Goal: Contribute content

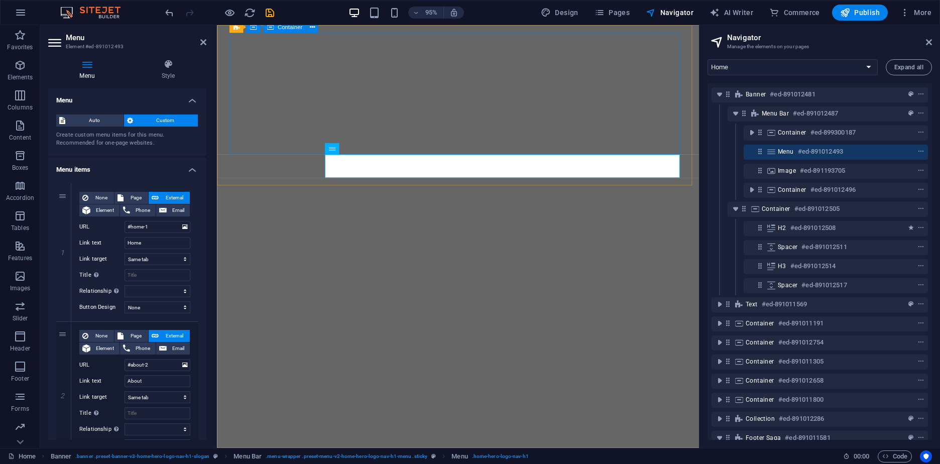
select select
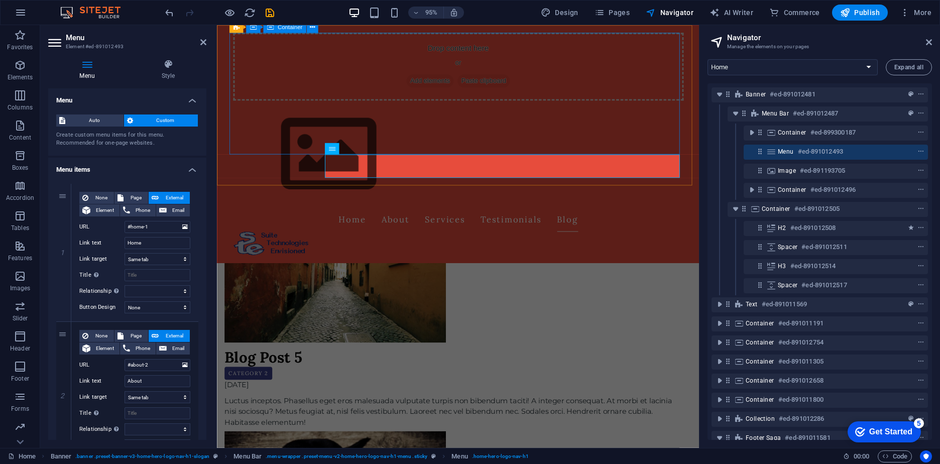
scroll to position [452, 0]
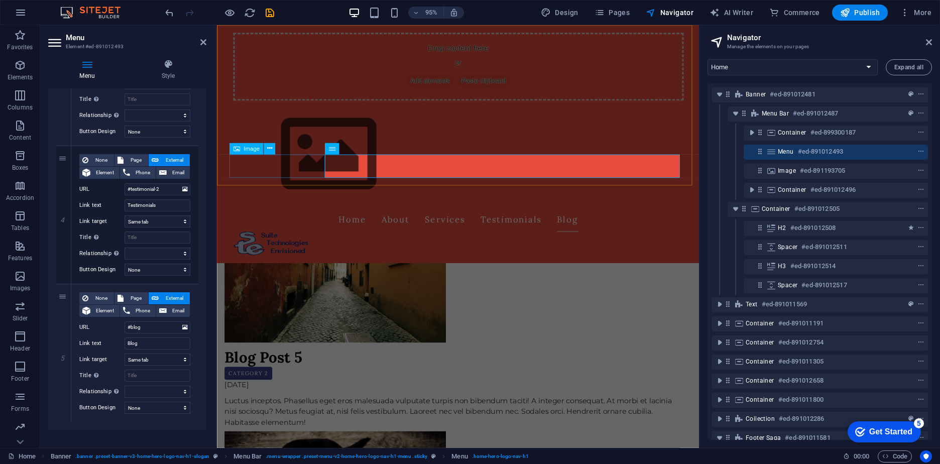
click at [262, 243] on figure at bounding box center [471, 255] width 474 height 25
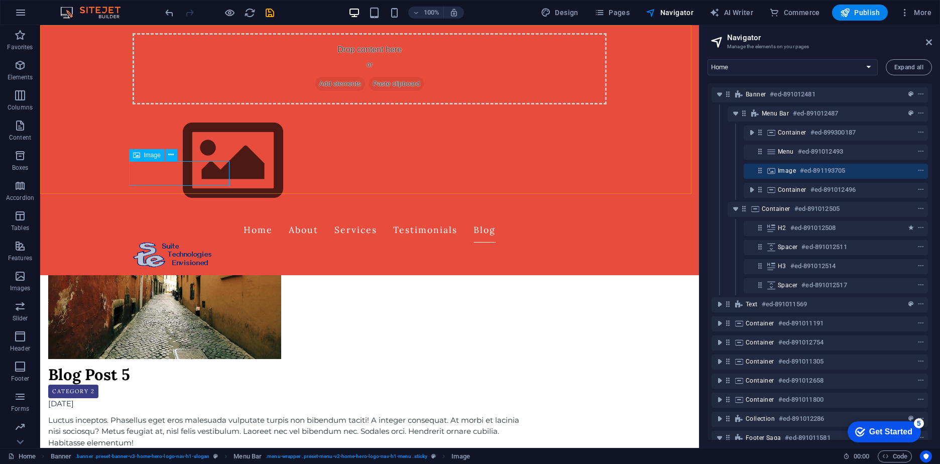
click at [177, 243] on figure at bounding box center [370, 255] width 474 height 25
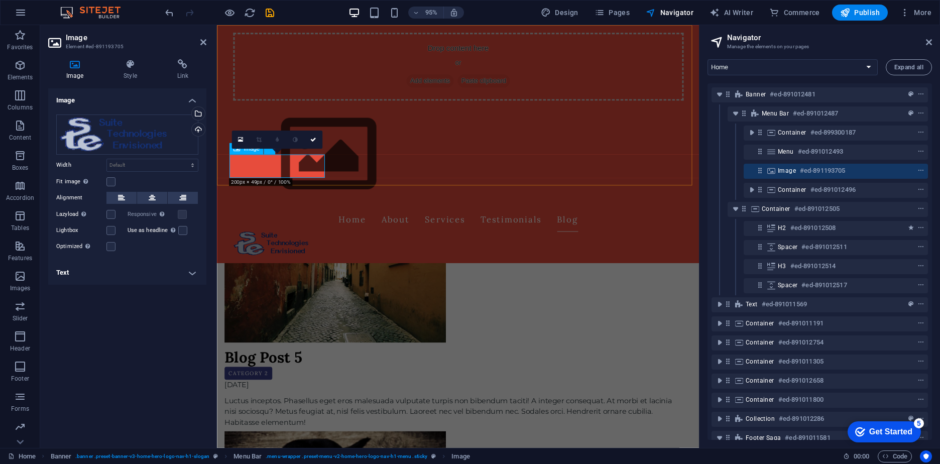
click at [283, 243] on figure at bounding box center [471, 255] width 474 height 25
click at [248, 243] on figure at bounding box center [471, 255] width 474 height 25
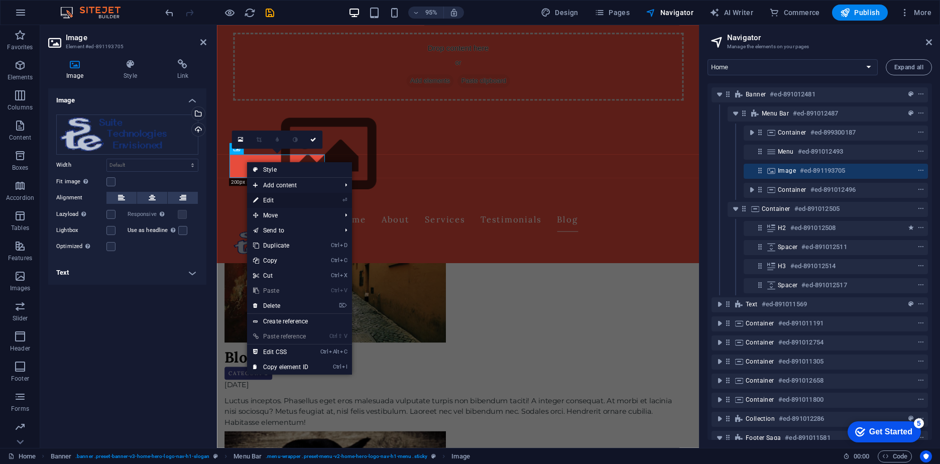
click at [271, 200] on link "⏎ Edit" at bounding box center [280, 200] width 67 height 15
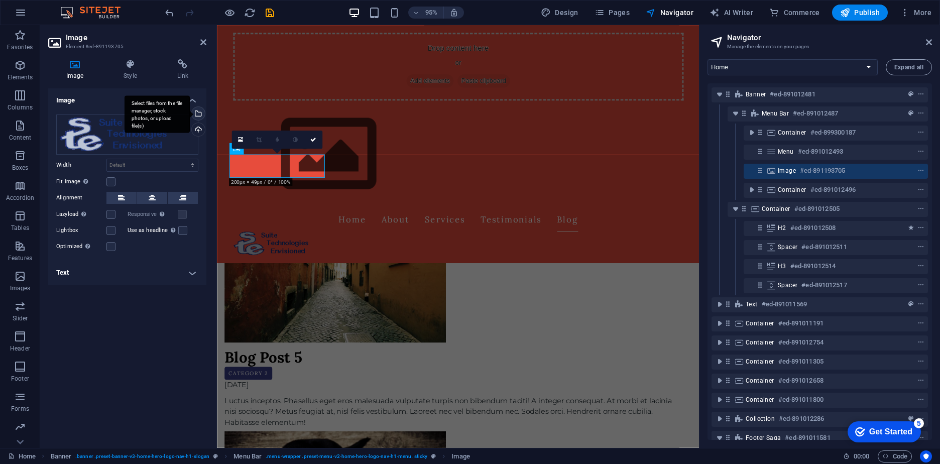
click at [198, 112] on div "Select files from the file manager, stock photos, or upload file(s)" at bounding box center [197, 114] width 15 height 15
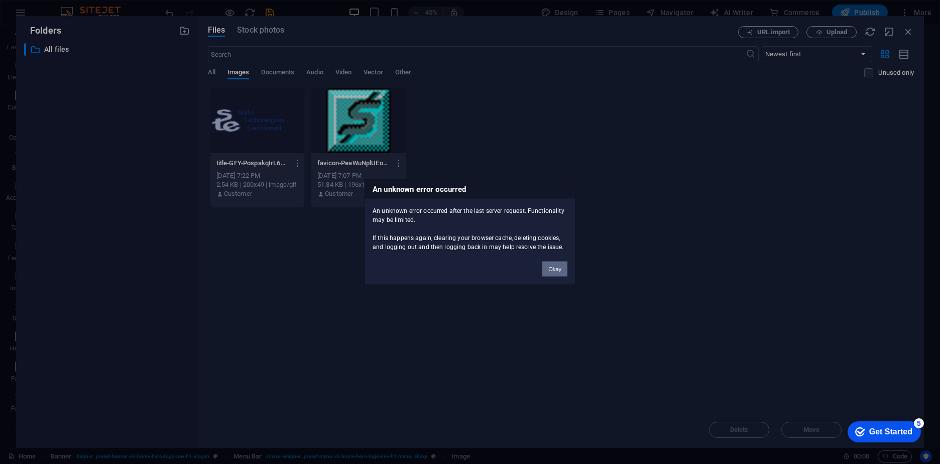
click at [556, 271] on button "Okay" at bounding box center [554, 269] width 25 height 15
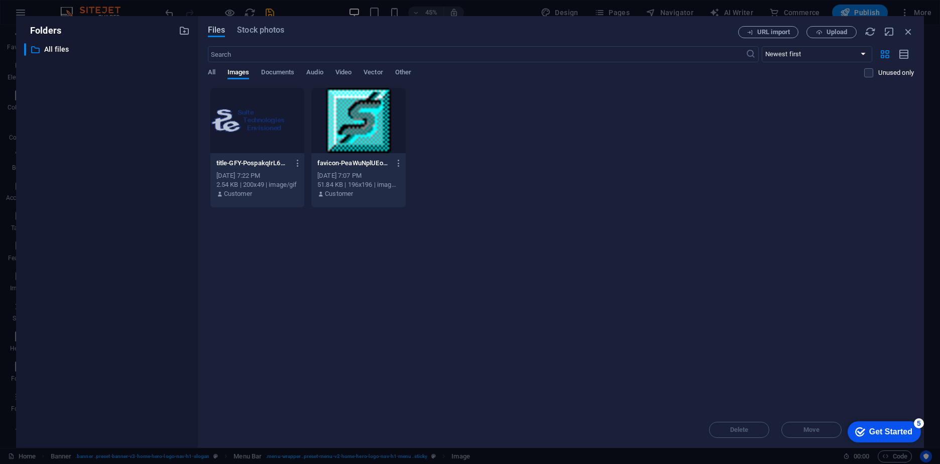
click at [211, 30] on span "Files" at bounding box center [217, 30] width 18 height 12
click at [177, 32] on div "Folders" at bounding box center [107, 30] width 166 height 13
click at [45, 45] on p "All files" at bounding box center [107, 50] width 127 height 12
click at [46, 49] on p "All files" at bounding box center [107, 50] width 127 height 12
click at [828, 29] on span "Upload" at bounding box center [836, 32] width 21 height 6
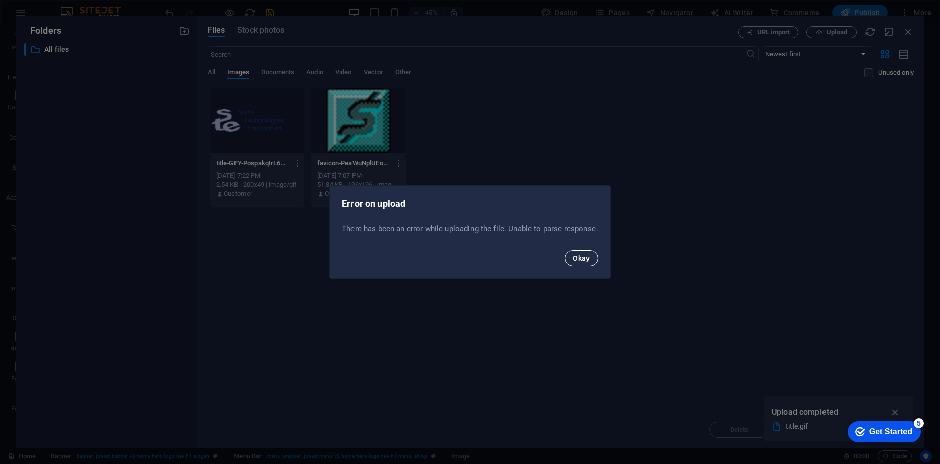
click at [588, 259] on span "Okay" at bounding box center [581, 258] width 17 height 8
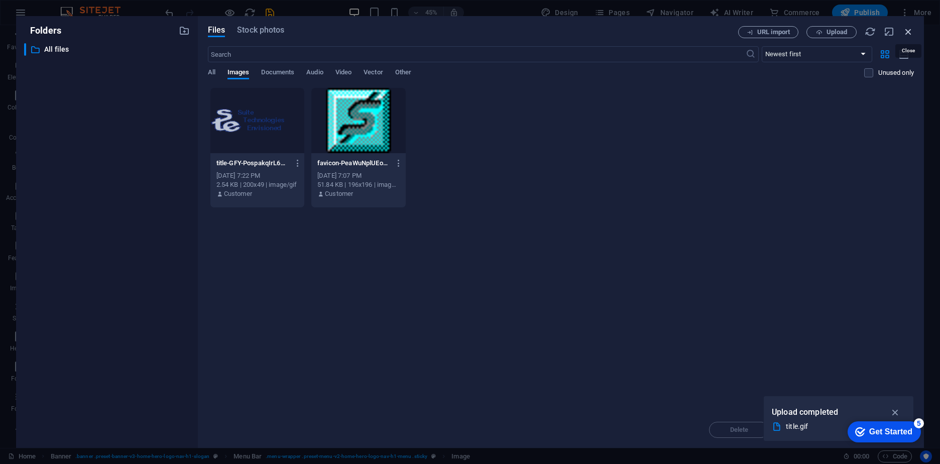
click at [909, 32] on icon "button" at bounding box center [908, 31] width 11 height 11
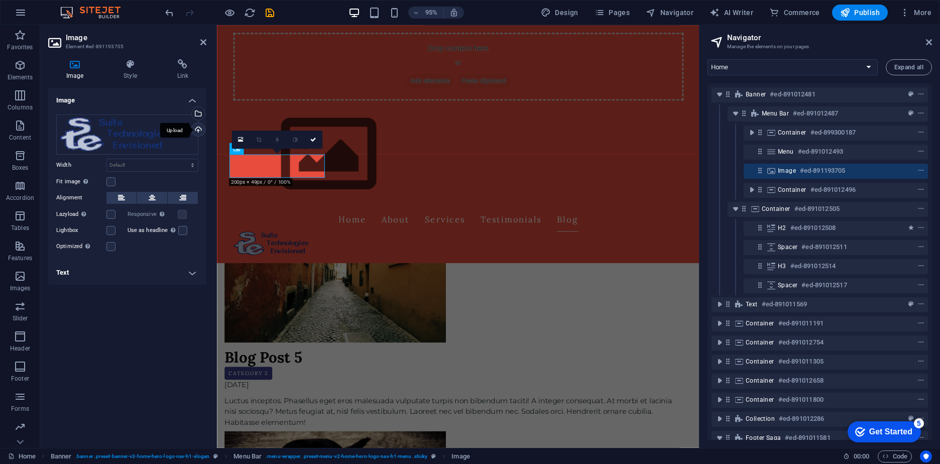
click at [196, 130] on div "Upload" at bounding box center [197, 130] width 15 height 15
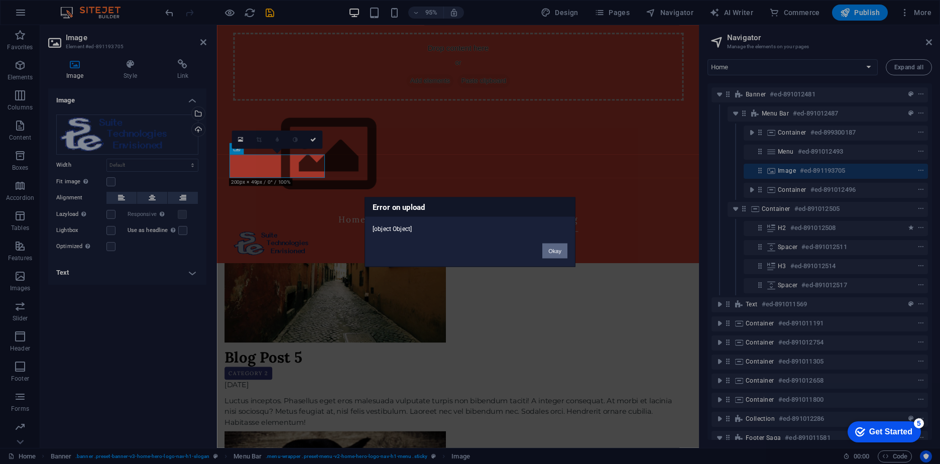
click at [557, 252] on button "Okay" at bounding box center [554, 251] width 25 height 15
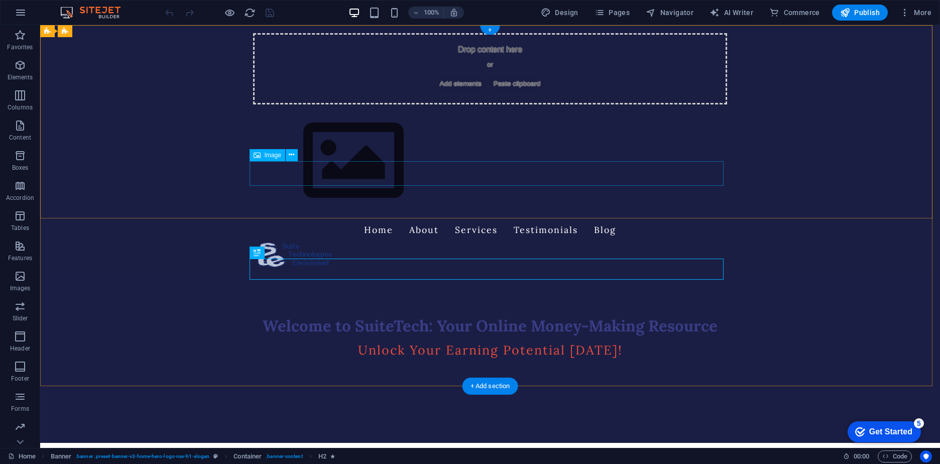
click at [304, 243] on figure at bounding box center [490, 255] width 474 height 25
click at [298, 243] on figure at bounding box center [490, 255] width 474 height 25
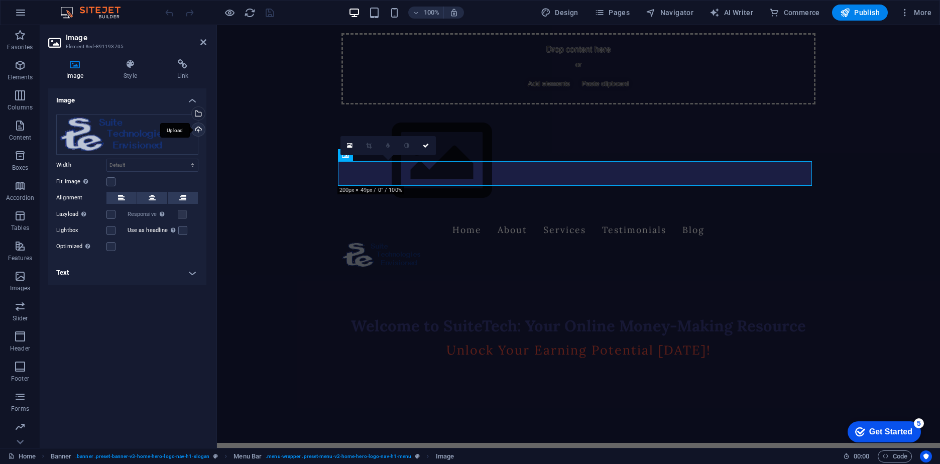
click at [197, 128] on div "Upload" at bounding box center [197, 130] width 15 height 15
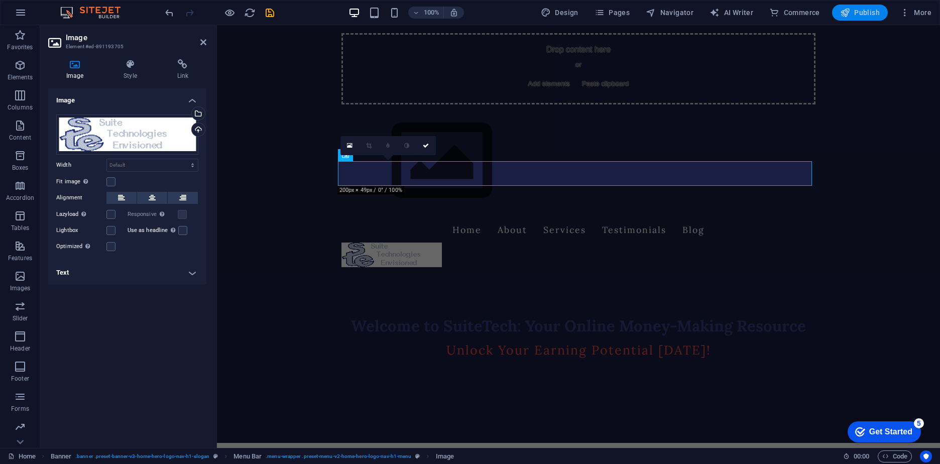
click at [853, 11] on span "Publish" at bounding box center [860, 13] width 40 height 10
